Goal: Transaction & Acquisition: Purchase product/service

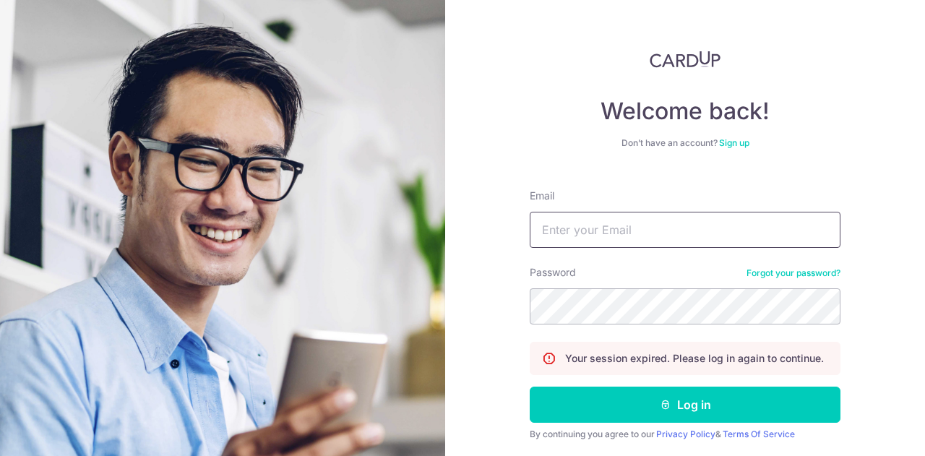
click at [595, 231] on input "Email" at bounding box center [685, 230] width 311 height 36
type input "[EMAIL_ADDRESS][DOMAIN_NAME]"
click at [530, 386] on button "Log in" at bounding box center [685, 404] width 311 height 36
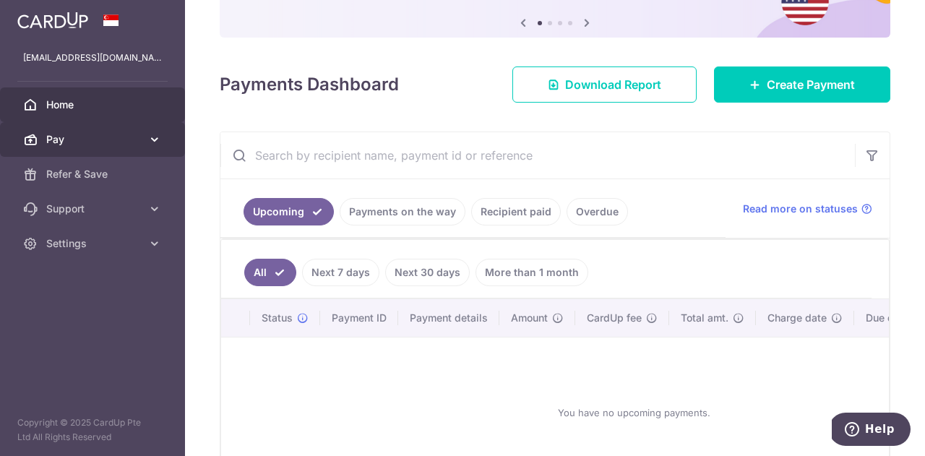
click at [157, 144] on icon at bounding box center [154, 139] width 14 height 14
click at [159, 140] on icon at bounding box center [154, 139] width 14 height 14
click at [140, 105] on span "Home" at bounding box center [93, 105] width 95 height 14
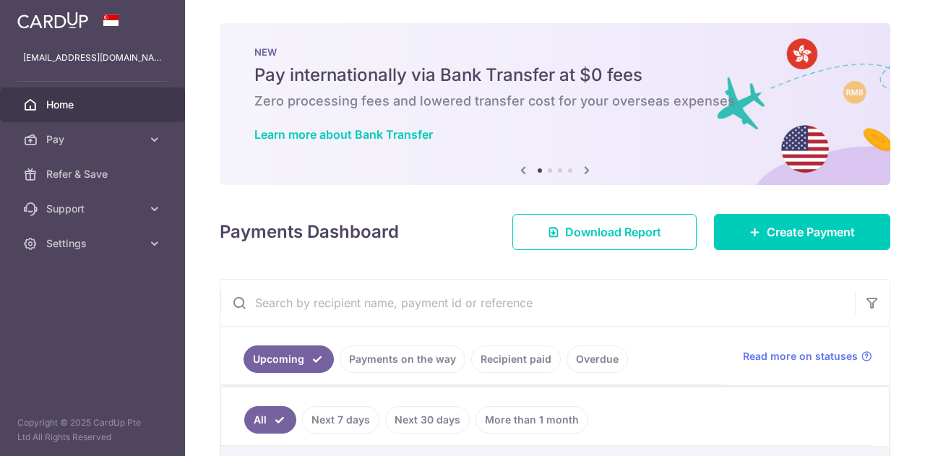
scroll to position [74, 0]
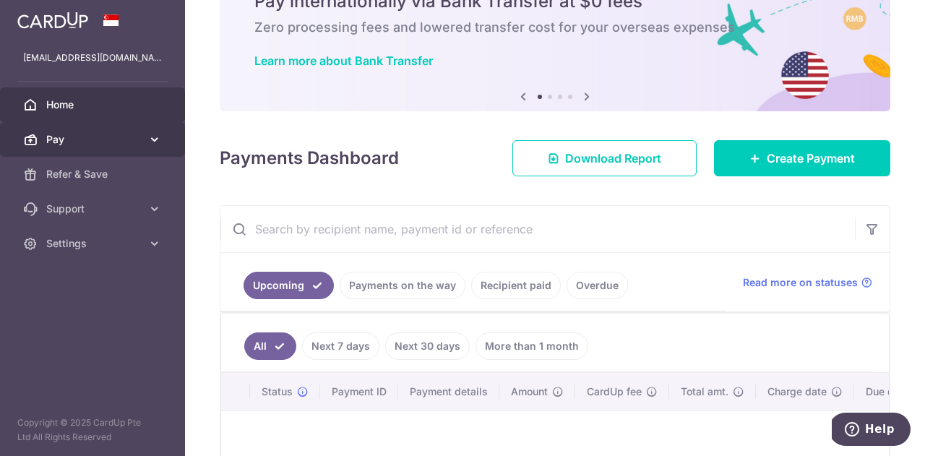
click at [157, 143] on icon at bounding box center [154, 139] width 14 height 14
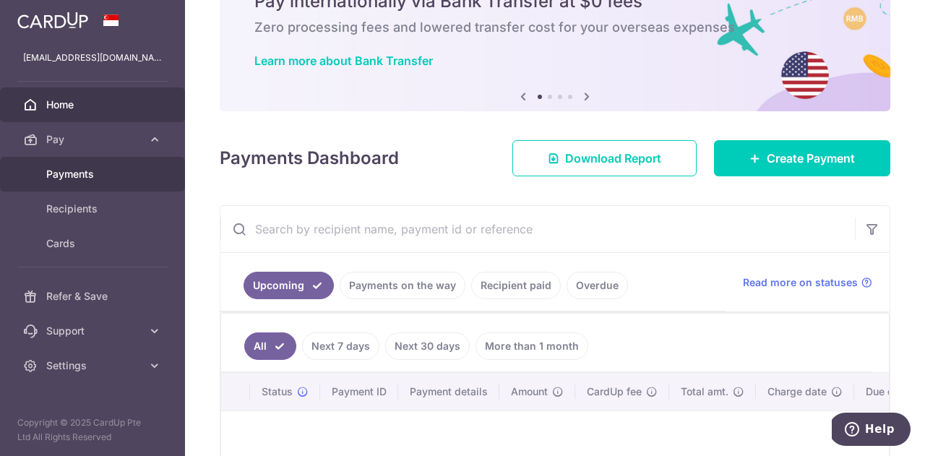
click at [90, 176] on span "Payments" at bounding box center [93, 174] width 95 height 14
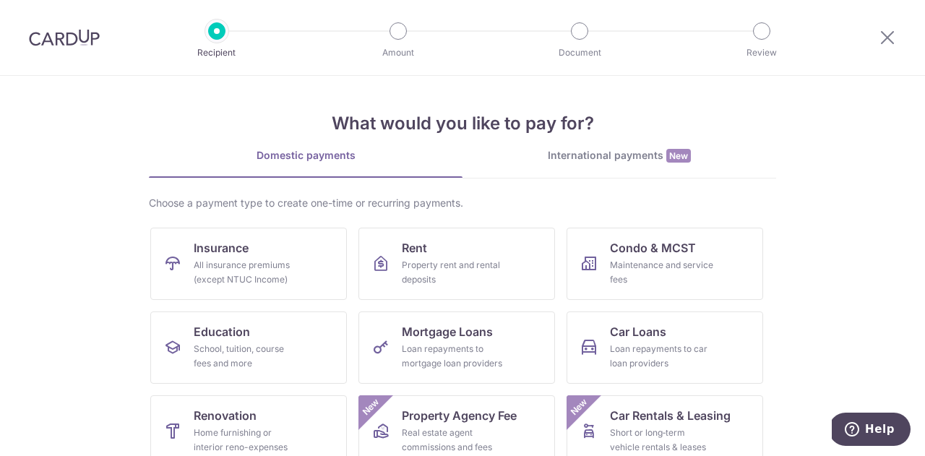
click at [67, 30] on img at bounding box center [64, 37] width 71 height 17
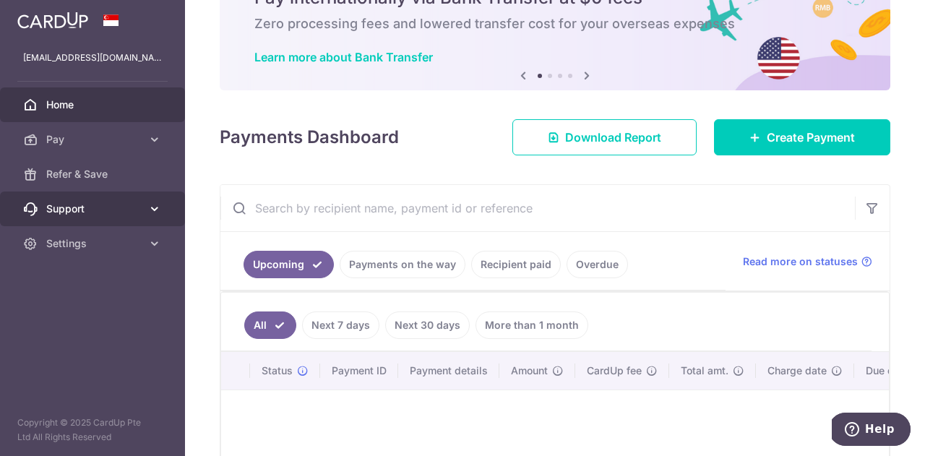
scroll to position [74, 0]
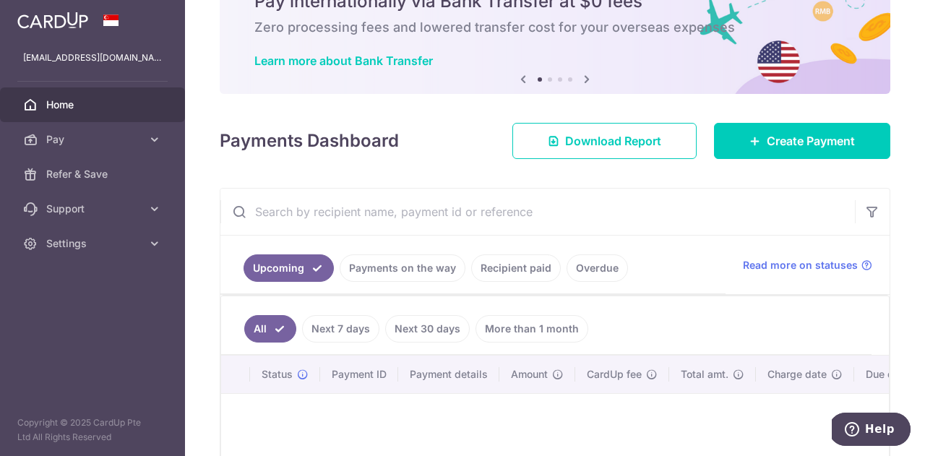
click at [509, 267] on link "Recipient paid" at bounding box center [516, 267] width 90 height 27
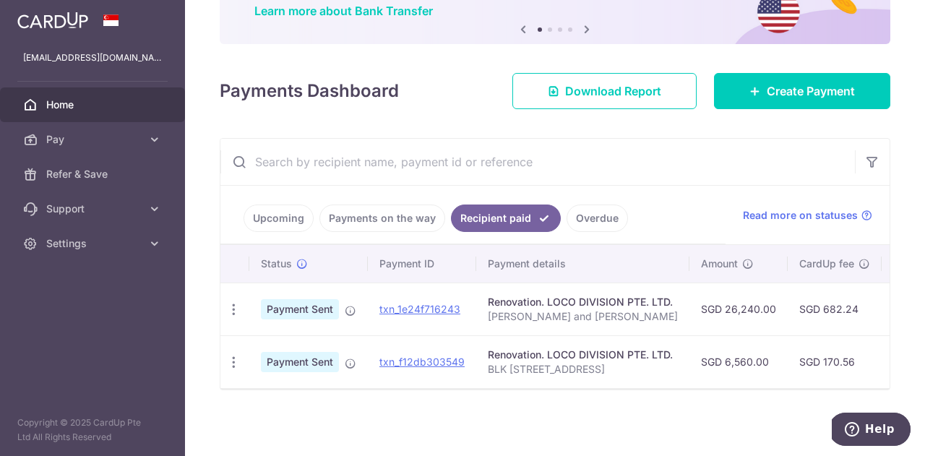
scroll to position [126, 0]
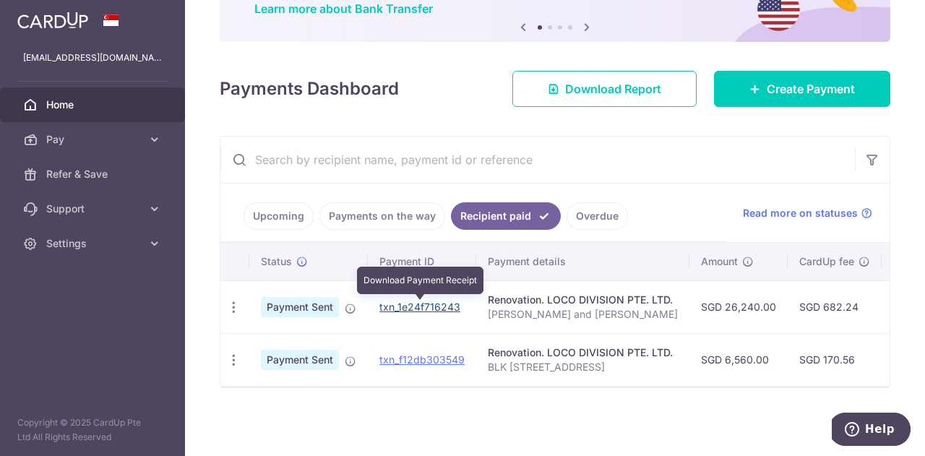
click at [438, 306] on link "txn_1e24f716243" at bounding box center [419, 307] width 81 height 12
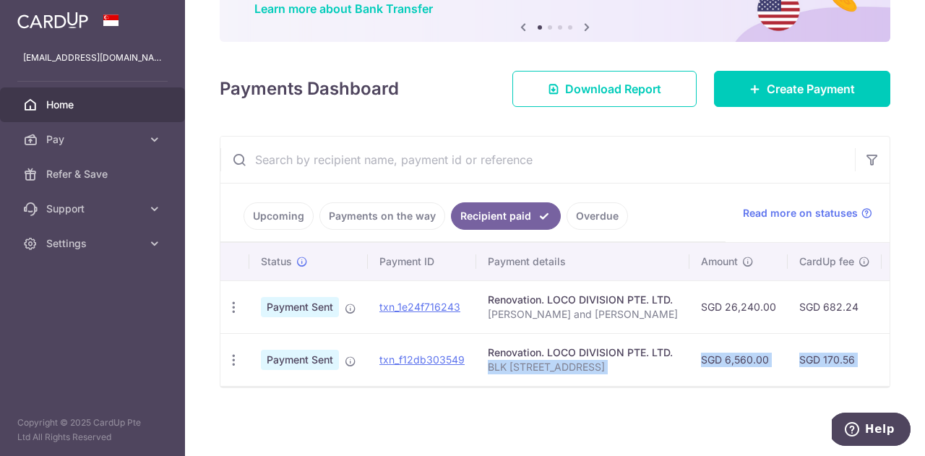
drag, startPoint x: 520, startPoint y: 386, endPoint x: 527, endPoint y: 381, distance: 8.2
click at [526, 381] on div "Status Payment ID Payment details Amount CardUp fee Total amt. Charge date Due …" at bounding box center [554, 315] width 669 height 144
click at [529, 380] on td "Renovation. LOCO DIVISION PTE. LTD. BLK 216A Bidadari Park Drive 04-618" at bounding box center [582, 359] width 213 height 53
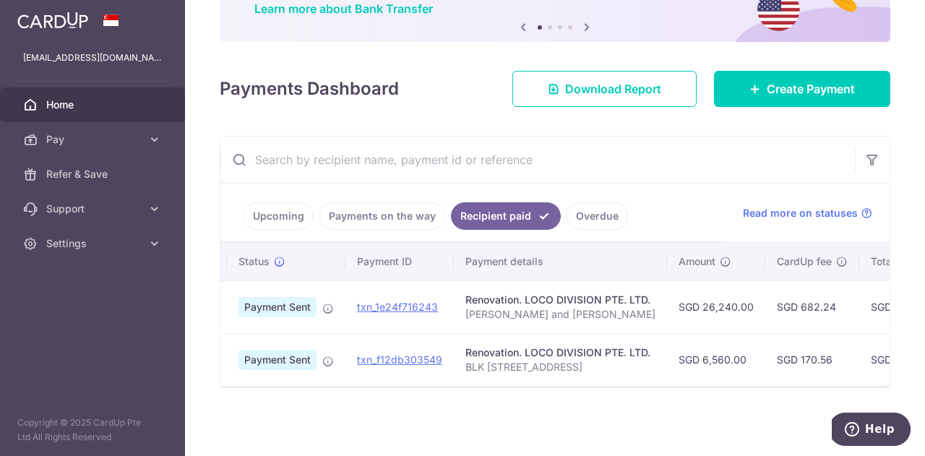
scroll to position [0, 0]
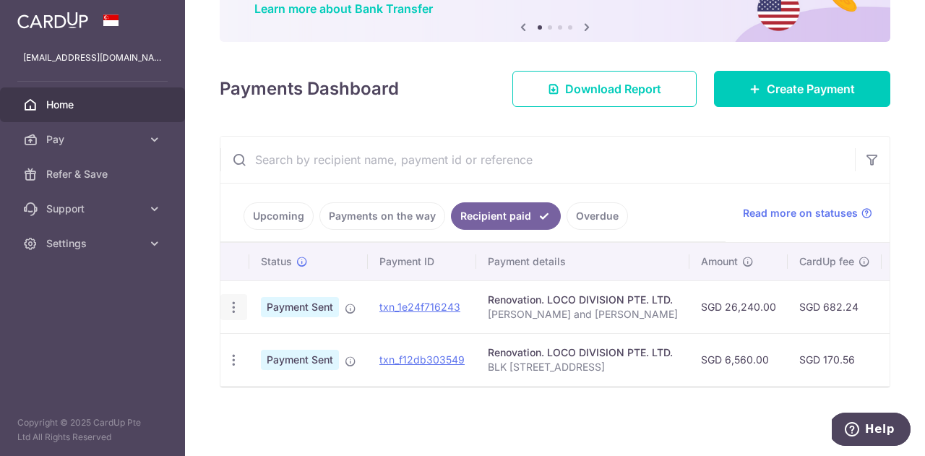
click at [236, 308] on icon "button" at bounding box center [233, 307] width 15 height 15
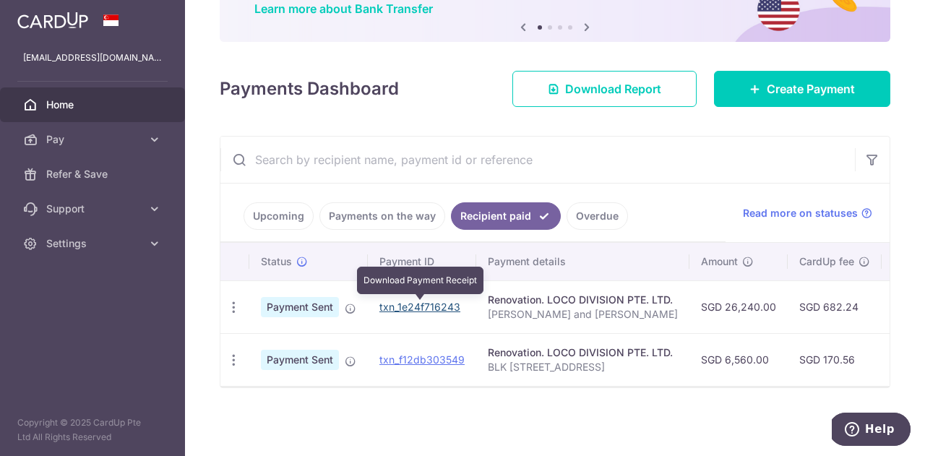
click at [404, 310] on link "txn_1e24f716243" at bounding box center [419, 307] width 81 height 12
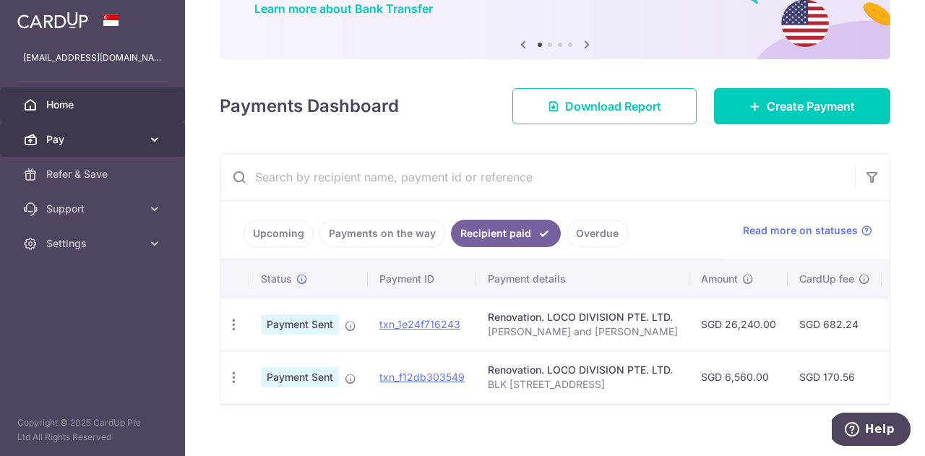
click at [133, 139] on span "Pay" at bounding box center [93, 139] width 95 height 14
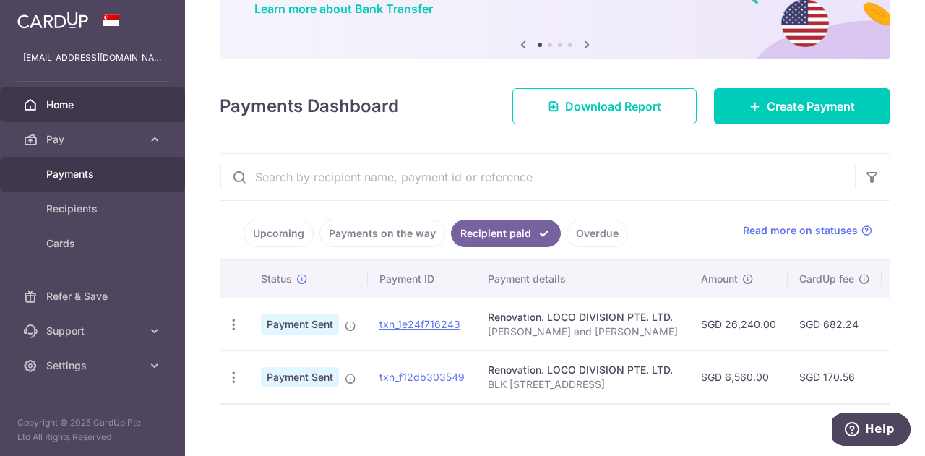
click at [87, 181] on span "Payments" at bounding box center [93, 174] width 95 height 14
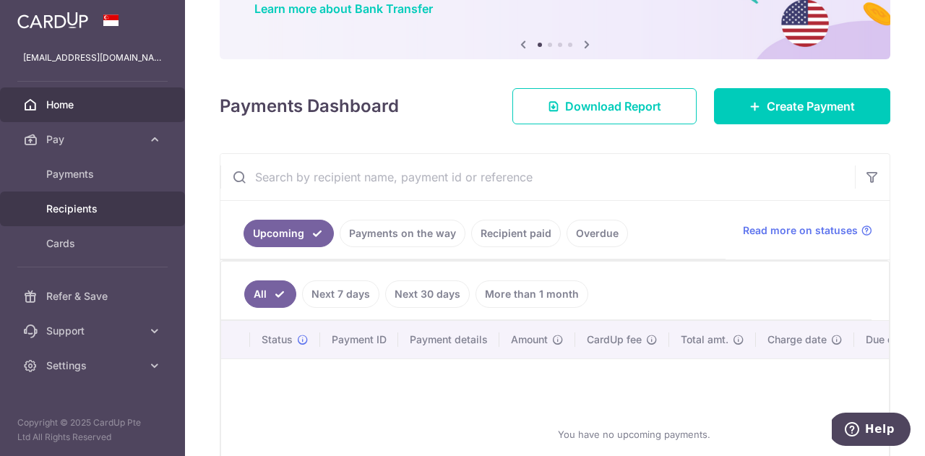
click at [92, 213] on span "Recipients" at bounding box center [93, 209] width 95 height 14
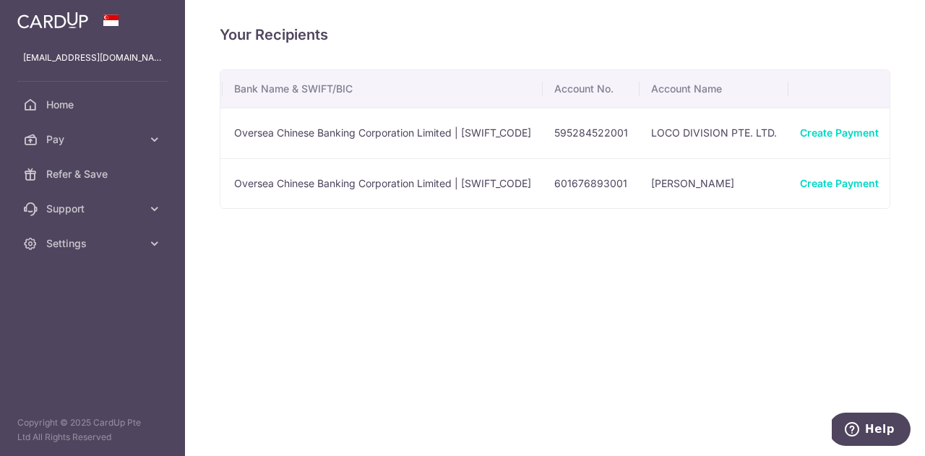
scroll to position [0, 346]
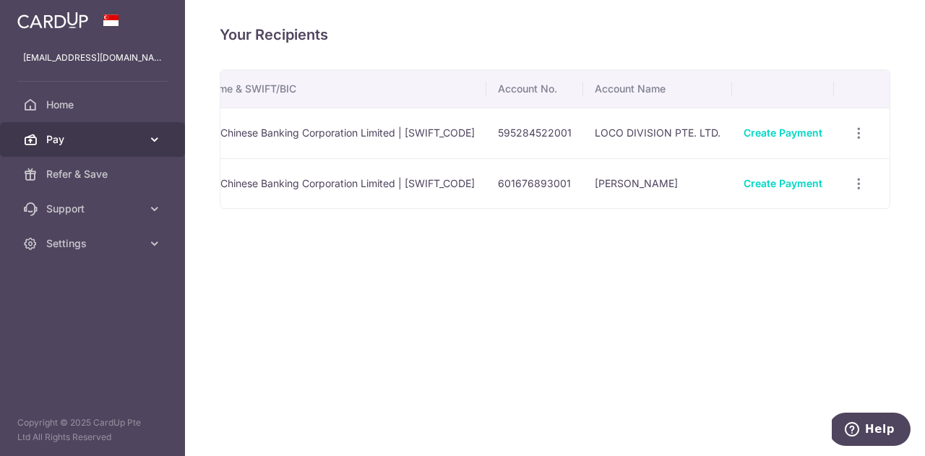
click at [153, 142] on icon at bounding box center [154, 139] width 14 height 14
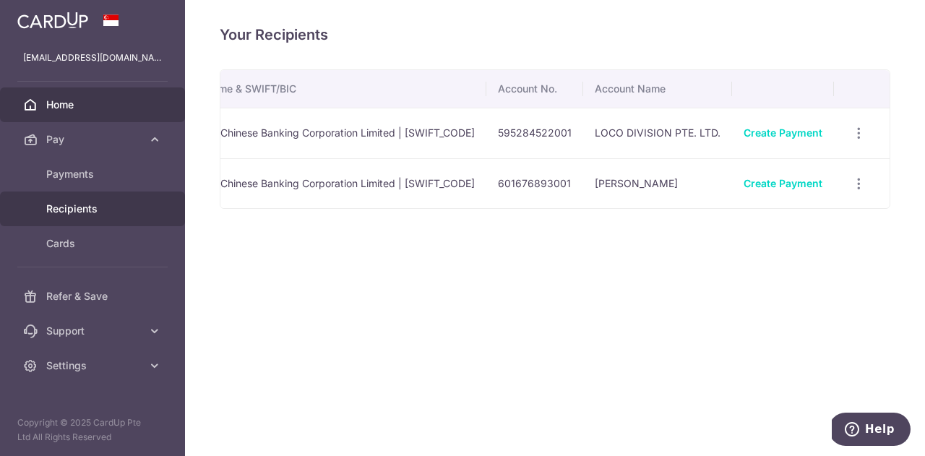
click at [100, 112] on link "Home" at bounding box center [92, 104] width 185 height 35
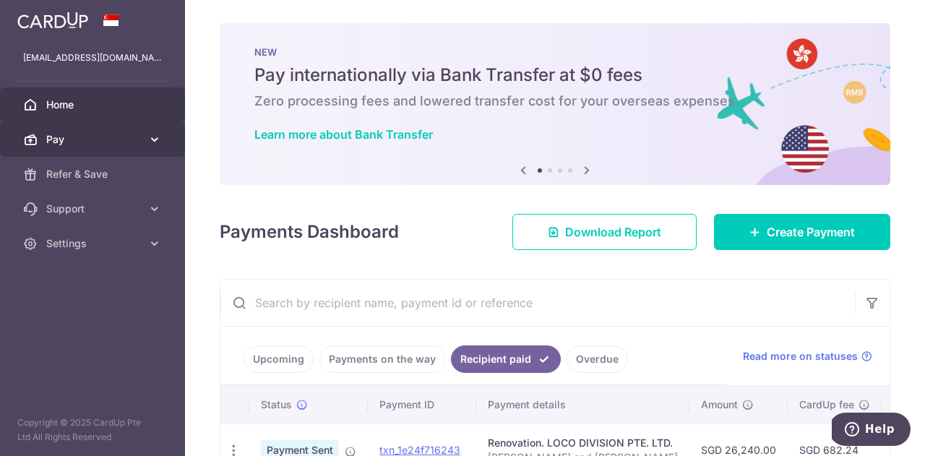
click at [156, 137] on icon at bounding box center [154, 139] width 14 height 14
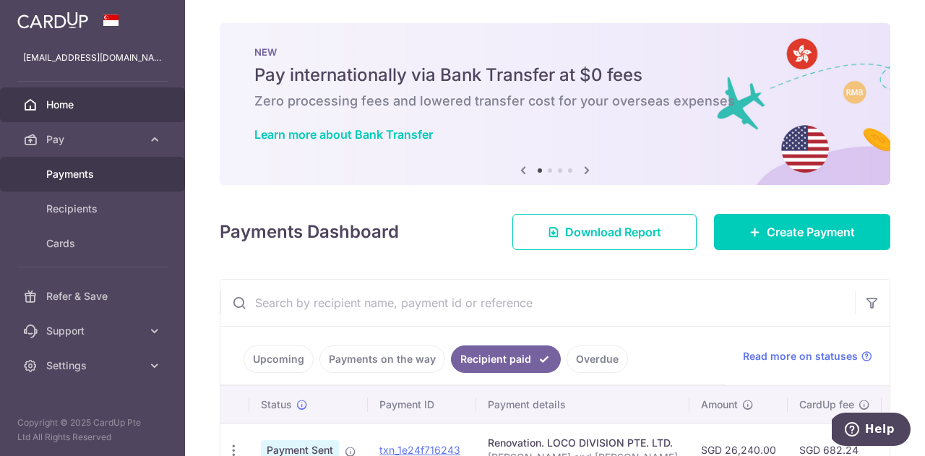
click at [80, 179] on span "Payments" at bounding box center [93, 174] width 95 height 14
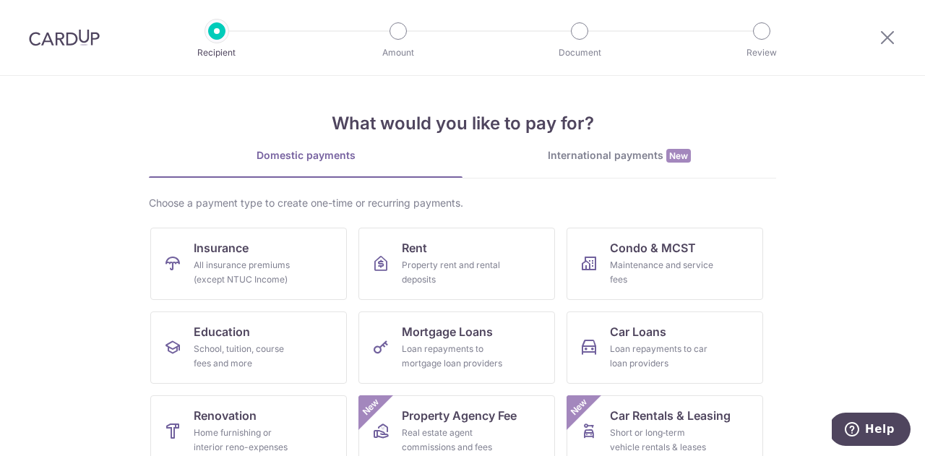
click at [61, 36] on img at bounding box center [64, 37] width 71 height 17
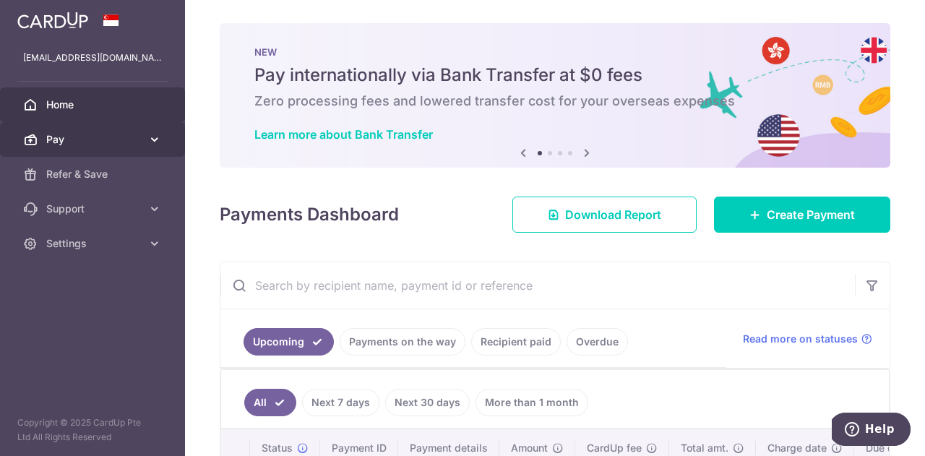
click at [120, 141] on span "Pay" at bounding box center [93, 139] width 95 height 14
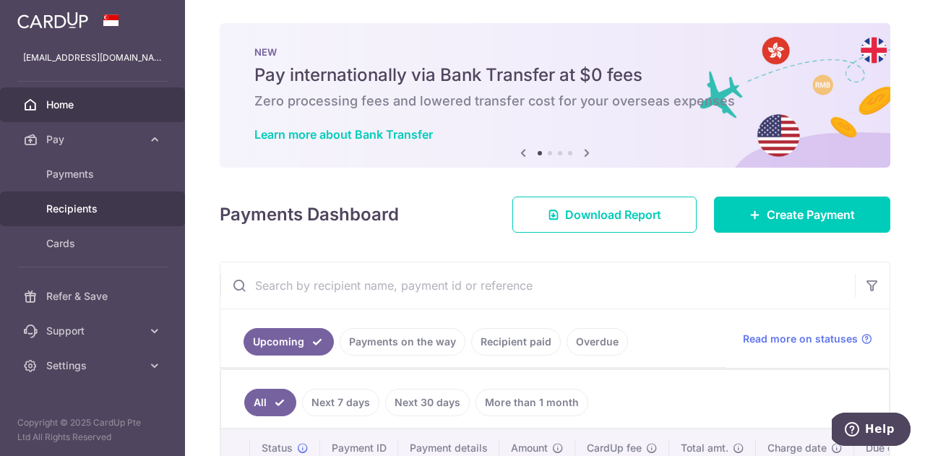
click at [69, 213] on span "Recipients" at bounding box center [93, 209] width 95 height 14
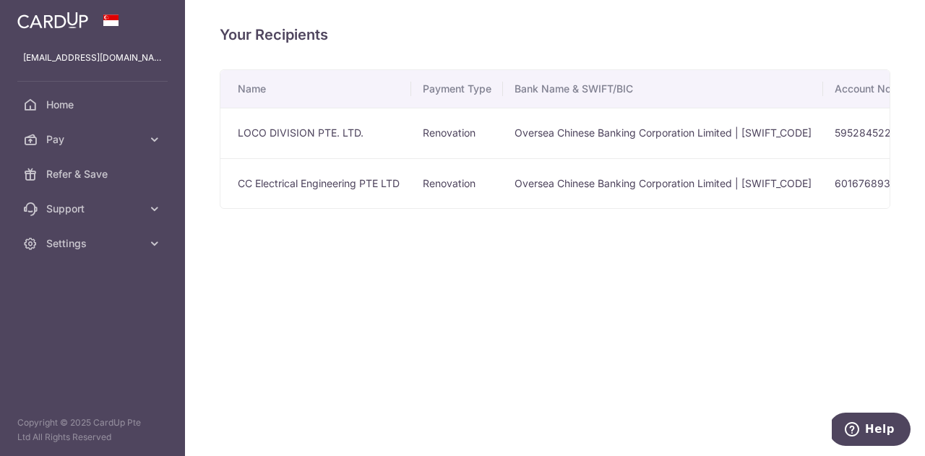
drag, startPoint x: 617, startPoint y: 317, endPoint x: 627, endPoint y: 313, distance: 11.0
click at [617, 316] on div "Your Recipients Name Payment Type Bank Name & SWIFT/BIC Account No. Account Nam…" at bounding box center [555, 228] width 740 height 456
click at [812, 251] on div "Your Recipients Name Payment Type Bank Name & SWIFT/BIC Account No. Account Nam…" at bounding box center [555, 228] width 740 height 456
drag, startPoint x: 392, startPoint y: 296, endPoint x: 701, endPoint y: 291, distance: 309.2
click at [706, 288] on div "Your Recipients Name Payment Type Bank Name & SWIFT/BIC Account No. Account Nam…" at bounding box center [555, 228] width 740 height 456
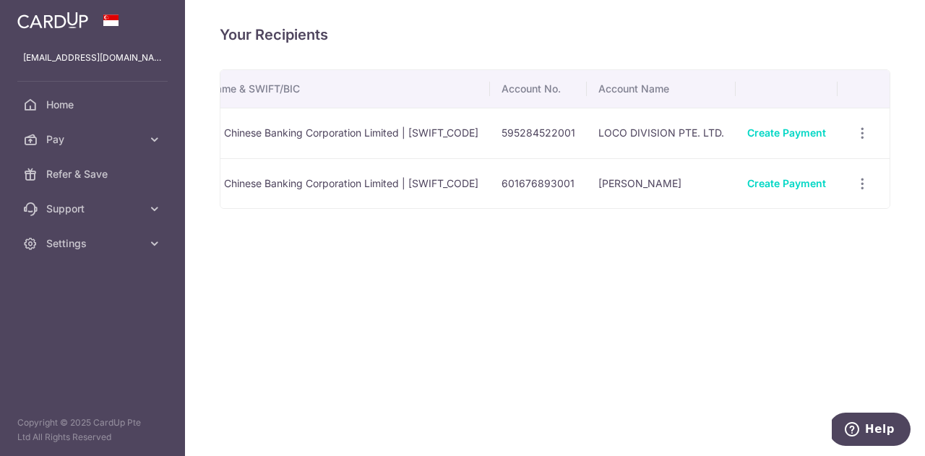
scroll to position [0, 346]
click at [863, 181] on icon "button" at bounding box center [858, 183] width 15 height 15
click at [795, 219] on span "View/Edit" at bounding box center [810, 223] width 98 height 17
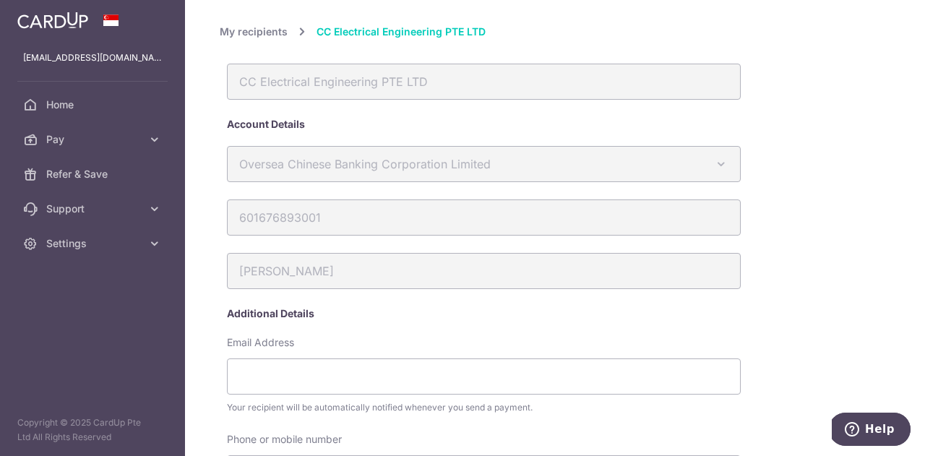
click at [271, 33] on link "My recipients" at bounding box center [254, 31] width 68 height 17
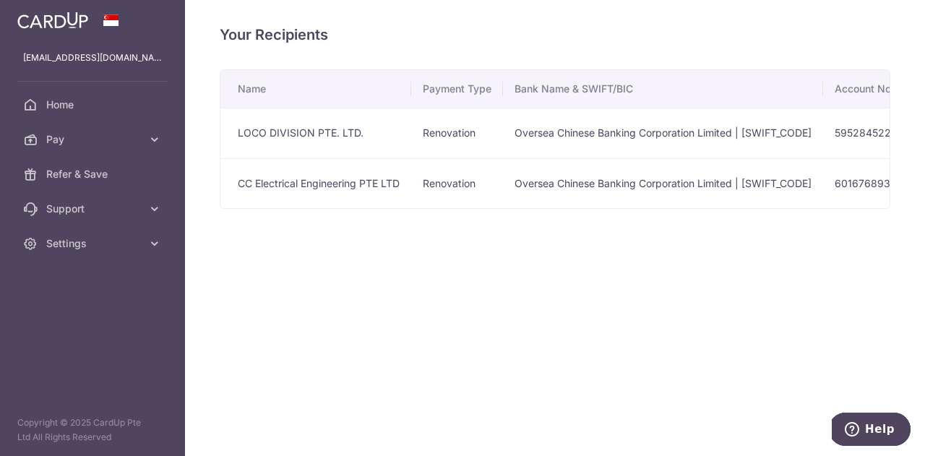
drag, startPoint x: 452, startPoint y: 203, endPoint x: 476, endPoint y: 202, distance: 23.9
click at [476, 202] on td "Renovation" at bounding box center [457, 183] width 92 height 51
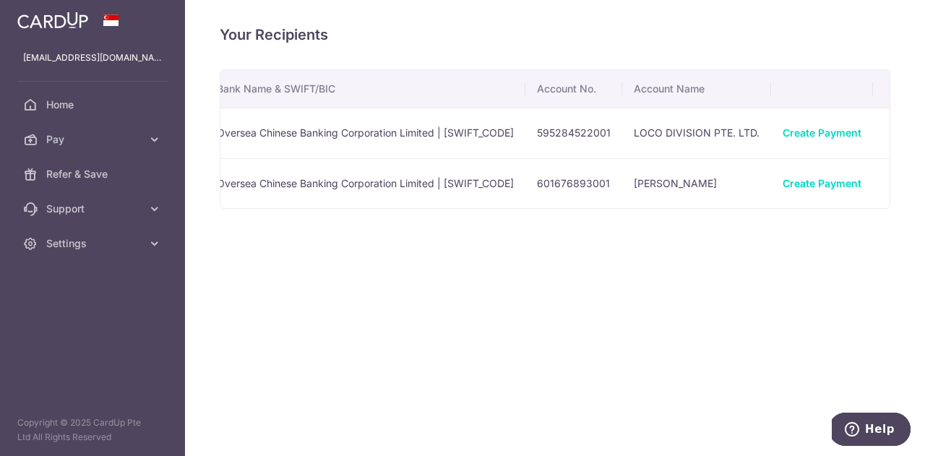
scroll to position [0, 346]
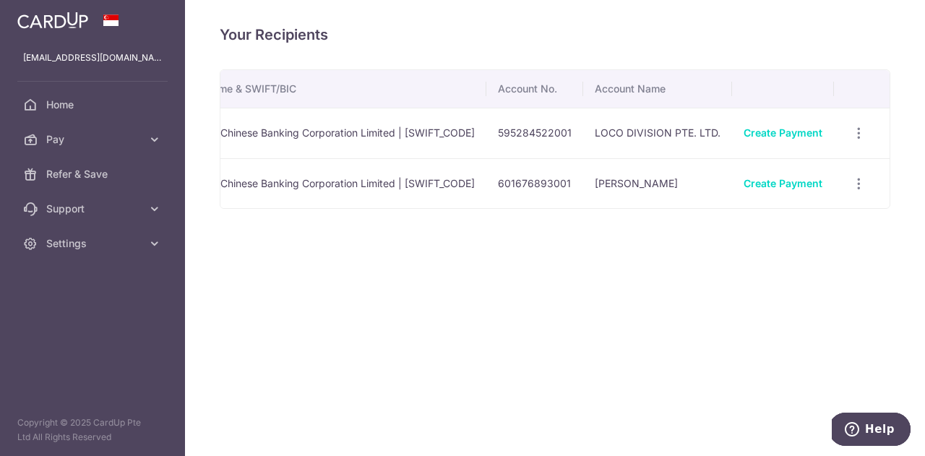
drag, startPoint x: 862, startPoint y: 182, endPoint x: 488, endPoint y: 293, distance: 389.7
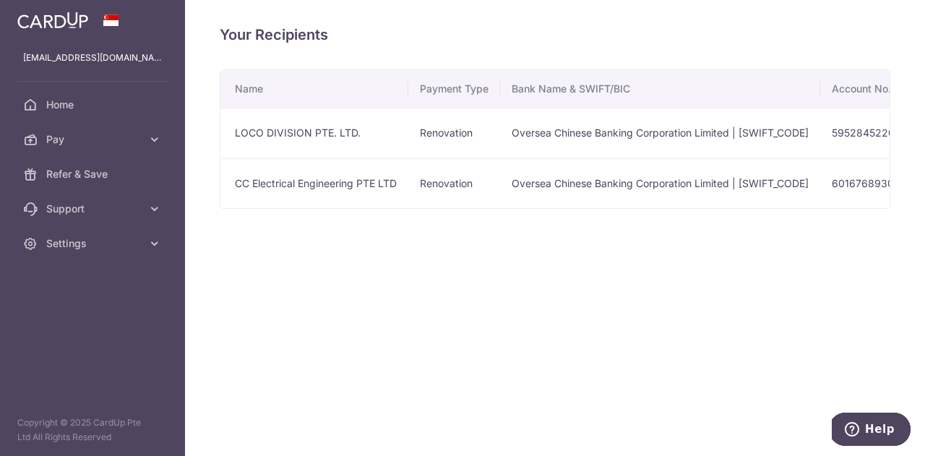
scroll to position [0, 0]
click at [151, 142] on icon at bounding box center [154, 139] width 14 height 14
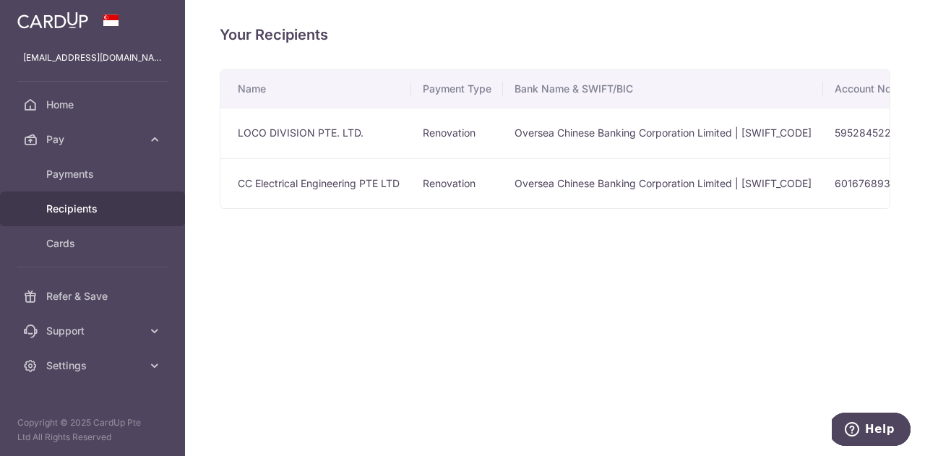
click at [79, 210] on span "Recipients" at bounding box center [93, 209] width 95 height 14
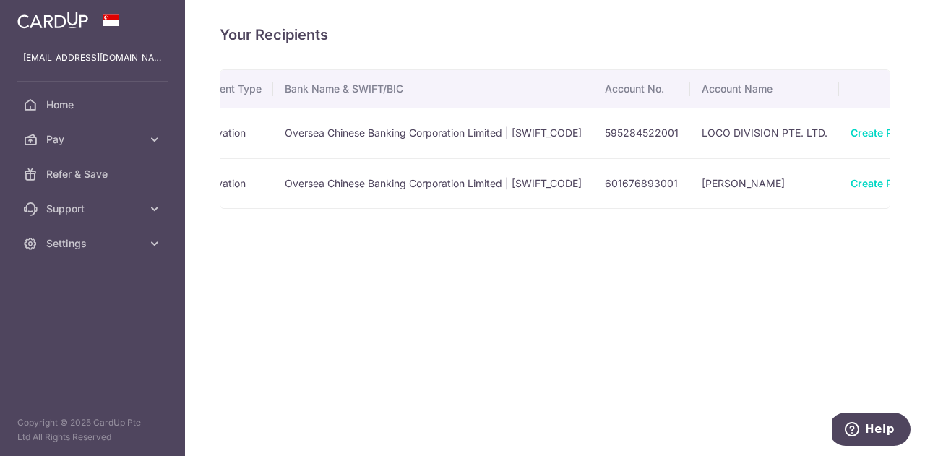
scroll to position [0, 346]
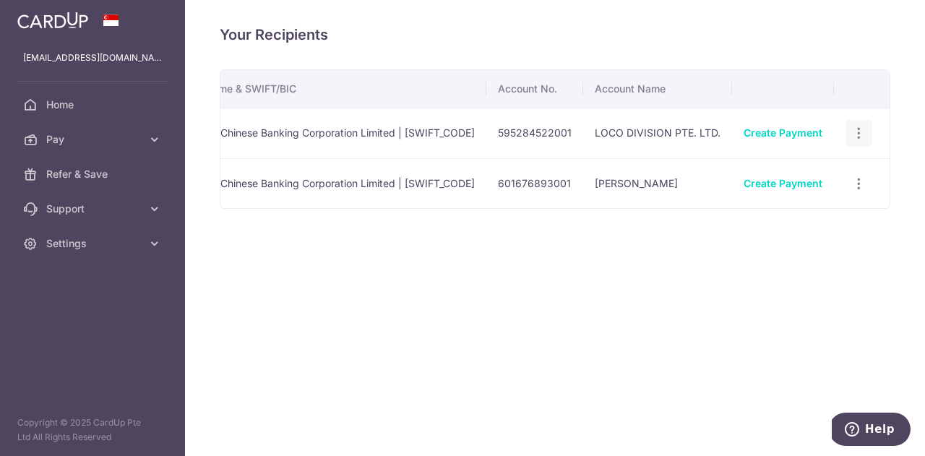
click at [856, 133] on icon "button" at bounding box center [858, 133] width 15 height 15
click at [800, 177] on span "View/Edit" at bounding box center [810, 173] width 98 height 17
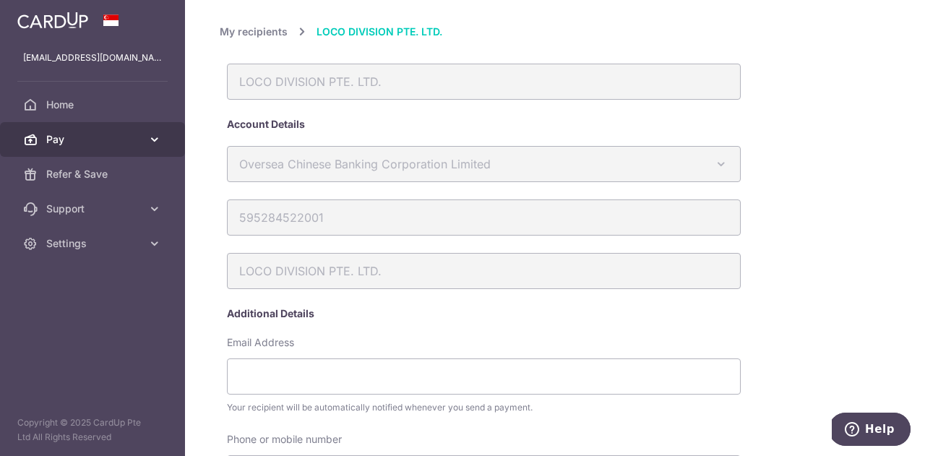
click at [152, 137] on icon at bounding box center [154, 139] width 14 height 14
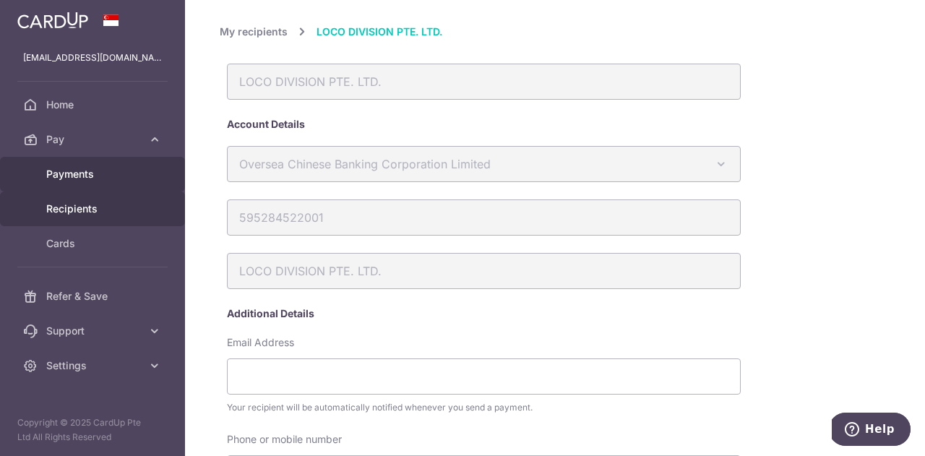
click at [88, 177] on span "Payments" at bounding box center [93, 174] width 95 height 14
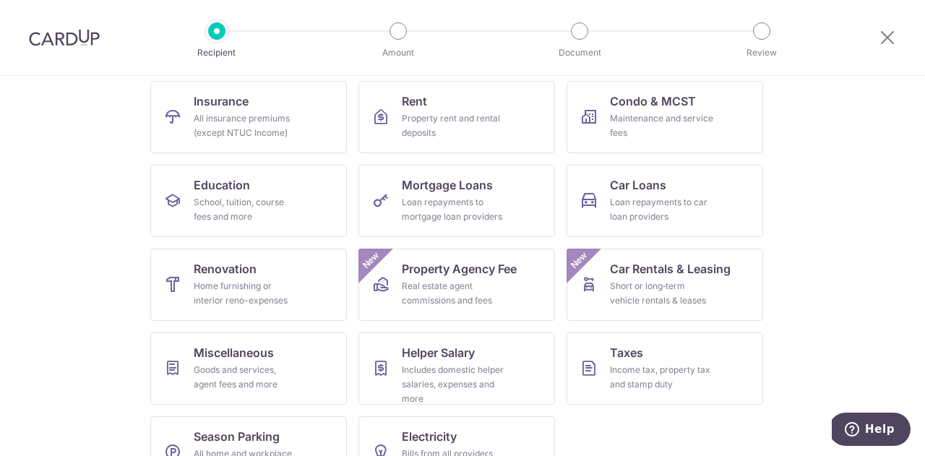
scroll to position [191, 0]
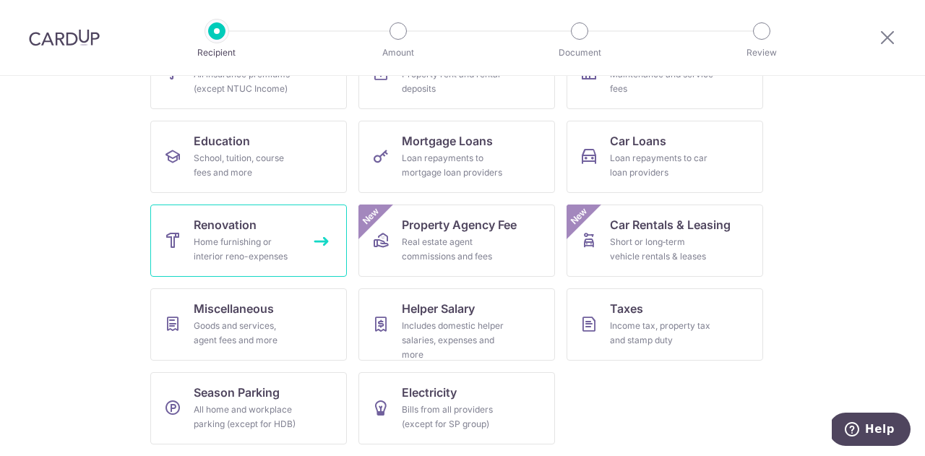
click at [262, 225] on link "Renovation Home furnishing or interior reno-expenses" at bounding box center [248, 240] width 196 height 72
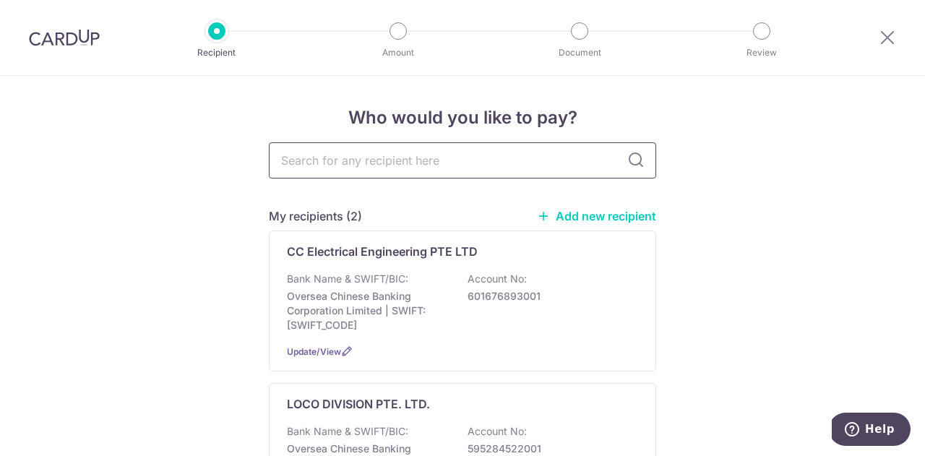
type input "595284522001"
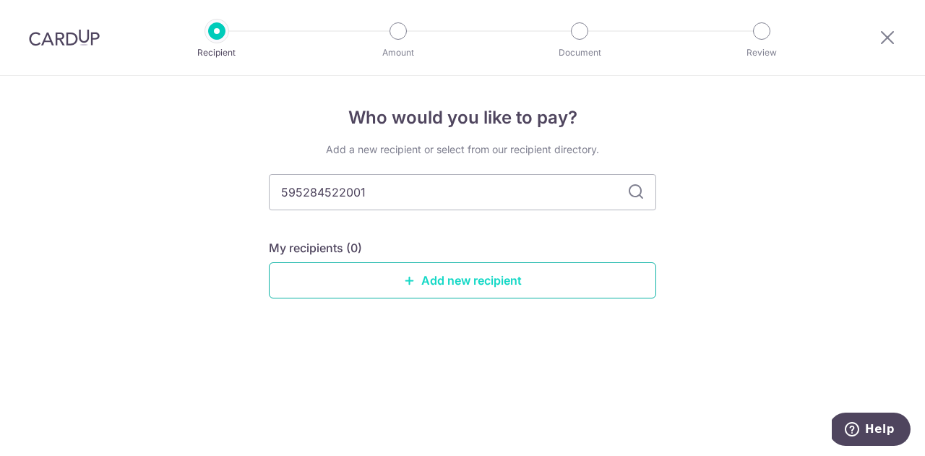
click at [533, 282] on link "Add new recipient" at bounding box center [462, 280] width 387 height 36
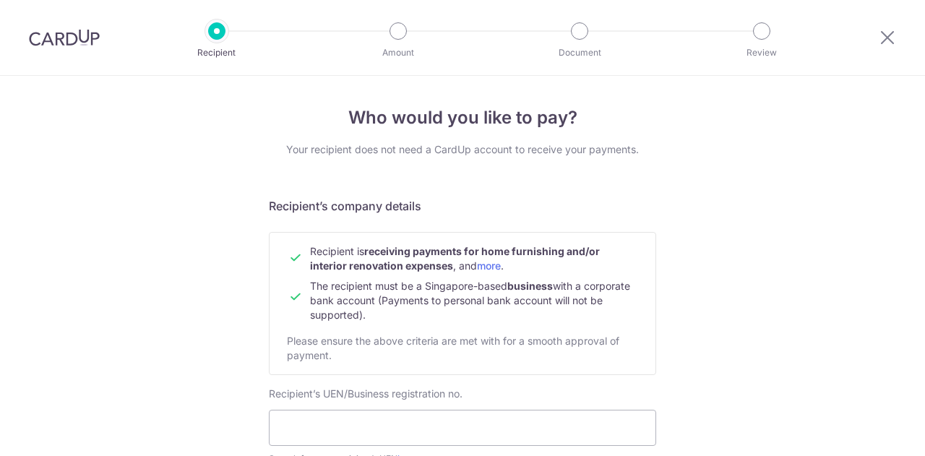
scroll to position [368, 0]
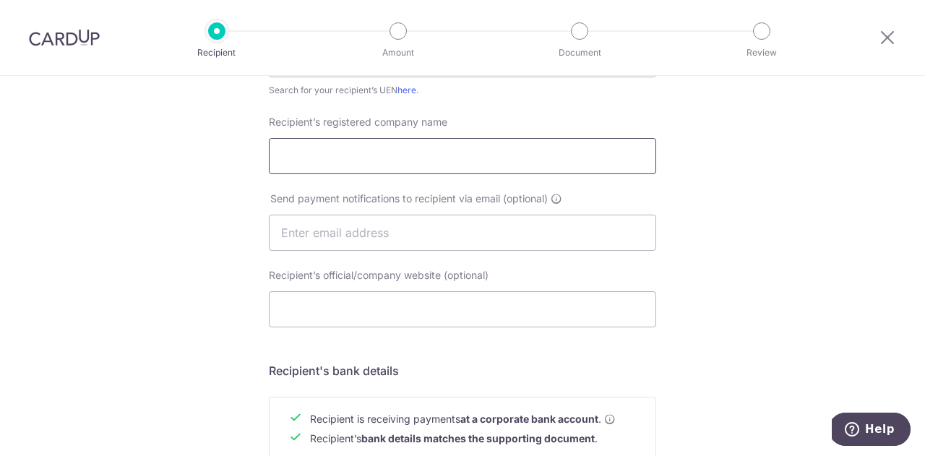
click at [371, 165] on input "Recipient’s registered company name" at bounding box center [462, 156] width 387 height 36
paste input "LOCO DIVISION PTE. LTD."
type input "LOCO DIVISION PTE. LTD."
click at [174, 235] on div "Who would you like to pay? Your recipient does not need a CardUp account to rec…" at bounding box center [462, 250] width 925 height 1086
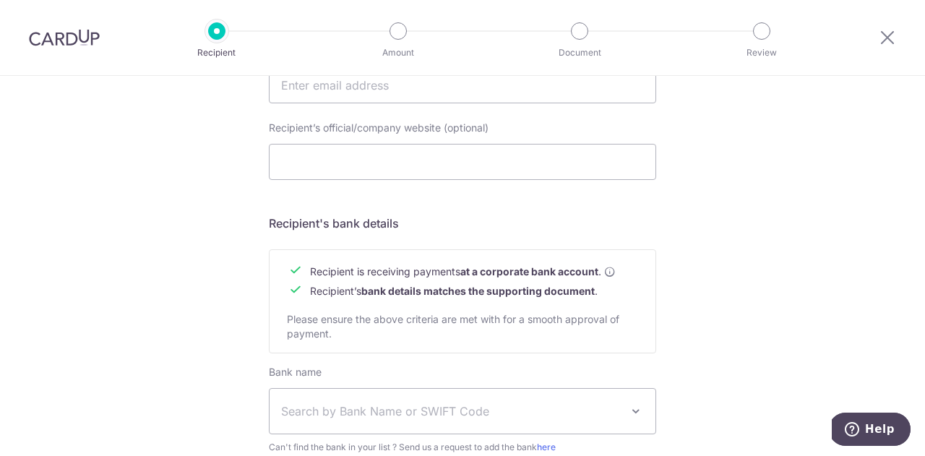
scroll to position [707, 0]
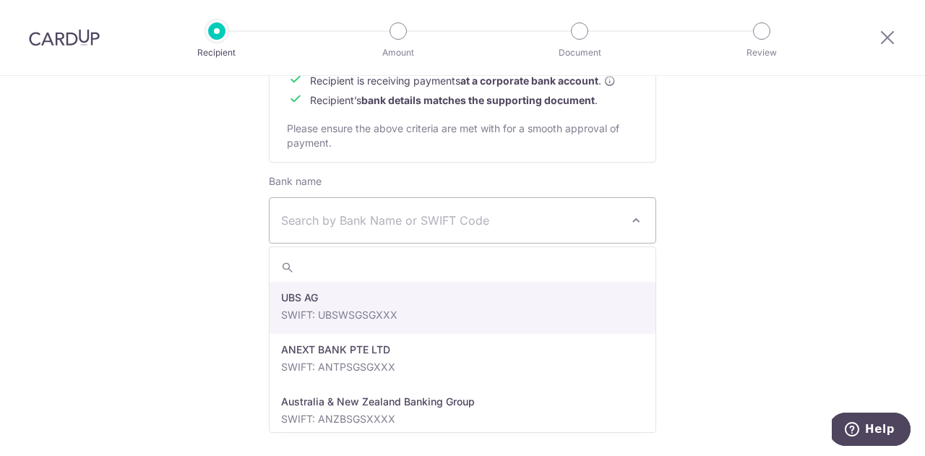
click at [372, 230] on span "Search by Bank Name or SWIFT Code" at bounding box center [462, 220] width 386 height 45
type input "LOCO DIVISION PTE. LTD."
click at [500, 225] on span "Search by Bank Name or SWIFT Code" at bounding box center [451, 220] width 340 height 17
type input "595284522001"
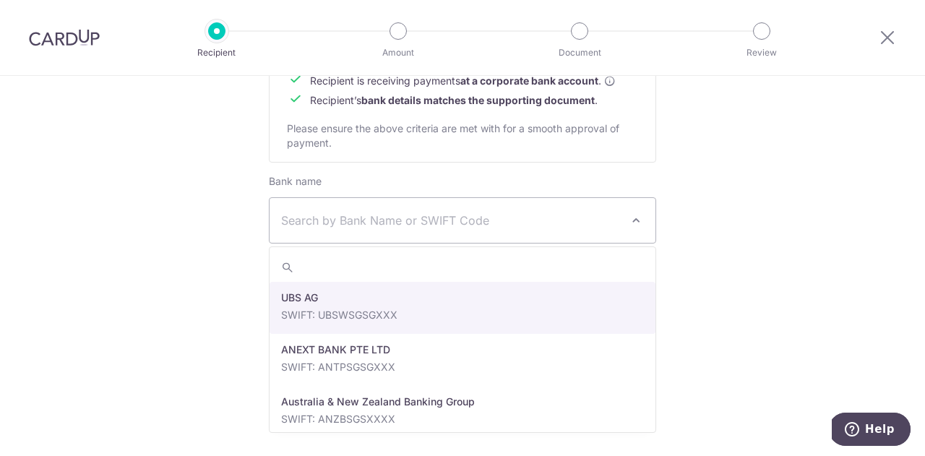
click at [480, 223] on span "Search by Bank Name or SWIFT Code" at bounding box center [451, 220] width 340 height 17
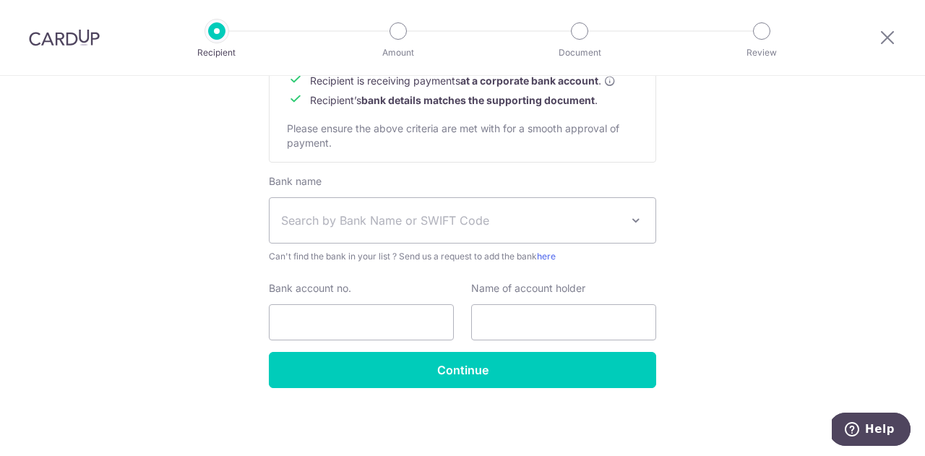
click at [476, 218] on span "Search by Bank Name or SWIFT Code" at bounding box center [451, 220] width 340 height 17
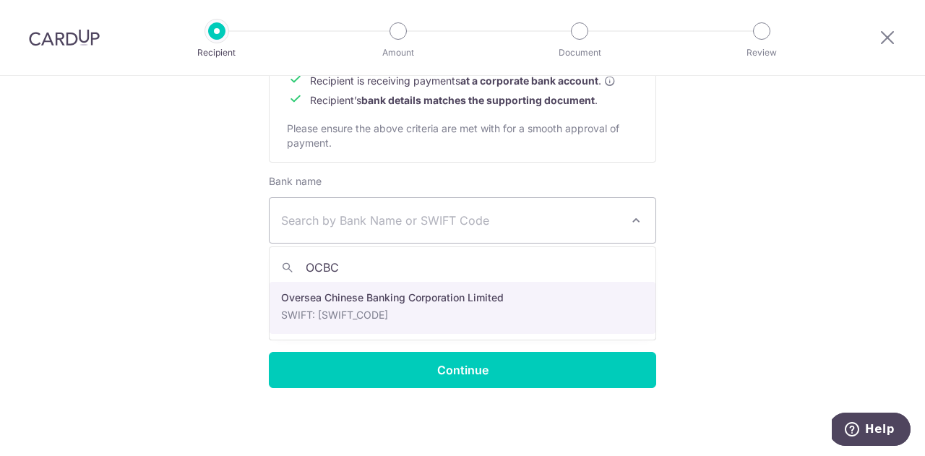
type input "OCBC"
select select "12"
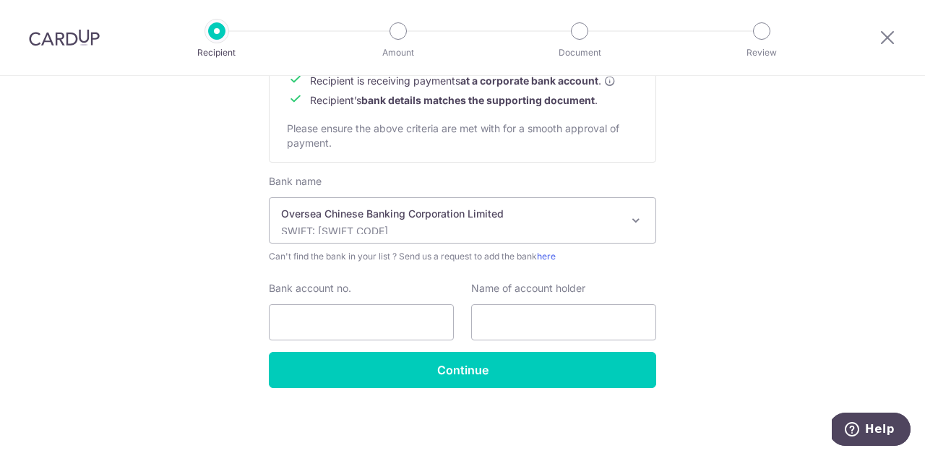
click at [429, 321] on input "Bank account no." at bounding box center [361, 322] width 185 height 36
paste input "595284522001"
type input "595284522001"
